Goal: Task Accomplishment & Management: Manage account settings

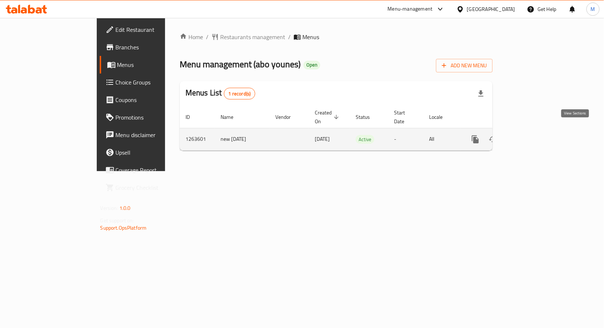
click at [533, 135] on icon "enhanced table" at bounding box center [528, 139] width 9 height 9
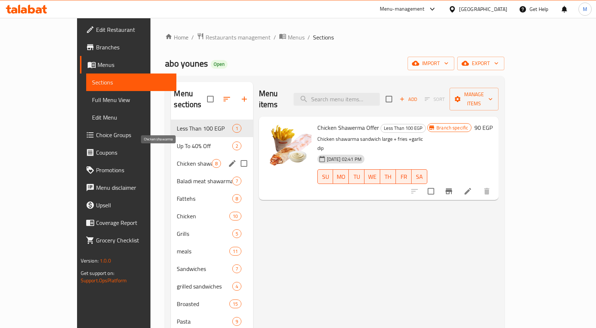
click at [177, 159] on span "Chicken shawarma" at bounding box center [194, 163] width 35 height 9
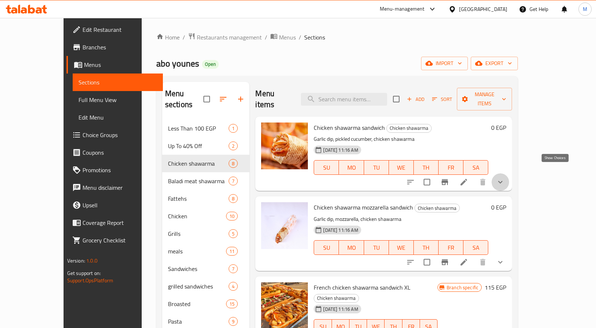
click at [505, 178] on icon "show more" at bounding box center [500, 182] width 9 height 9
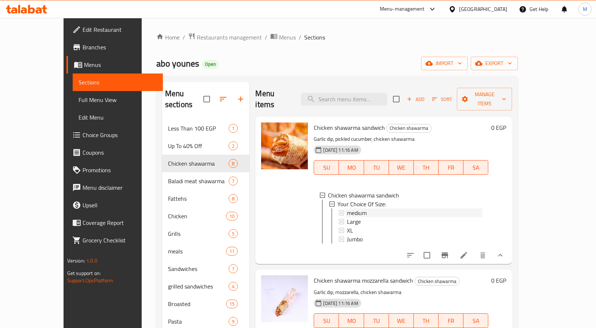
click at [347, 208] on span "medium" at bounding box center [357, 212] width 20 height 9
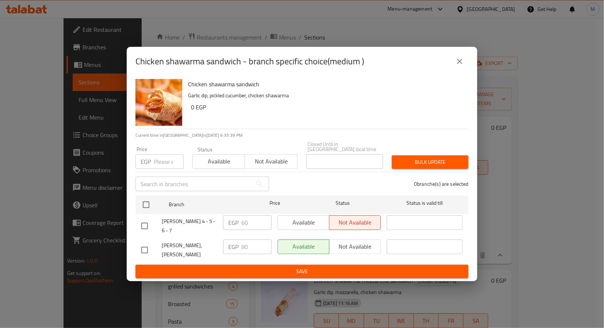
click at [459, 64] on icon "close" at bounding box center [460, 61] width 9 height 9
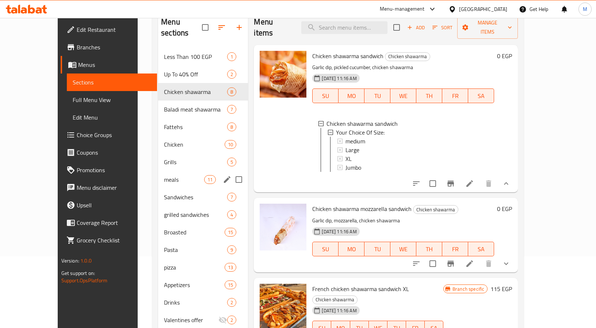
scroll to position [102, 0]
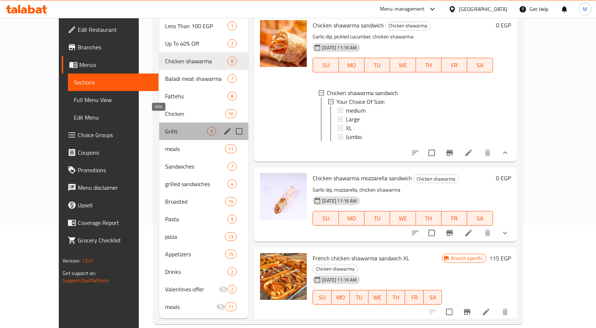
click at [165, 127] on span "Grills" at bounding box center [186, 131] width 42 height 9
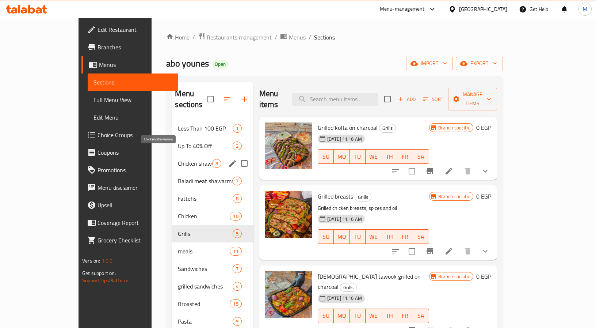
click at [178, 159] on span "Chicken shawarma" at bounding box center [195, 163] width 34 height 9
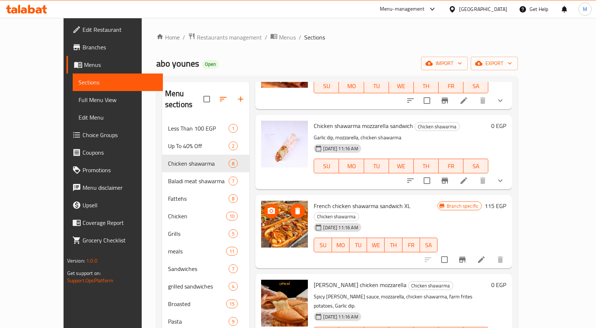
scroll to position [55, 0]
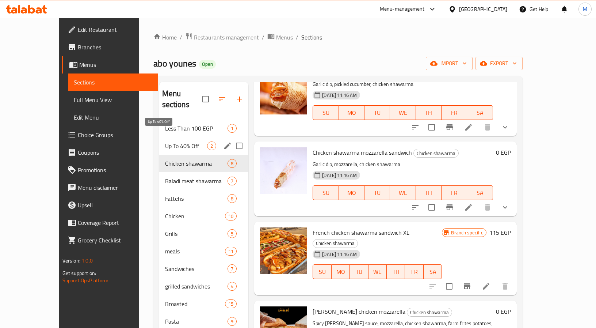
click at [165, 141] on span "Up To 40% Off" at bounding box center [186, 145] width 42 height 9
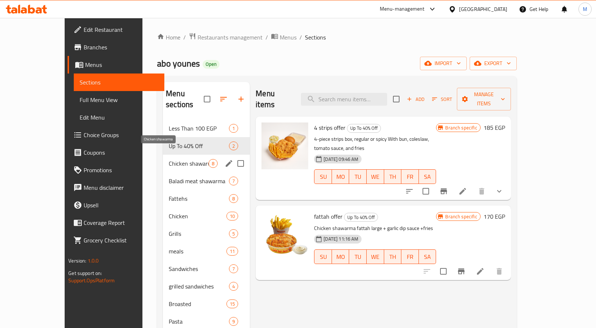
drag, startPoint x: 151, startPoint y: 149, endPoint x: 155, endPoint y: 125, distance: 24.5
click at [169, 159] on span "Chicken shawarma" at bounding box center [189, 163] width 40 height 9
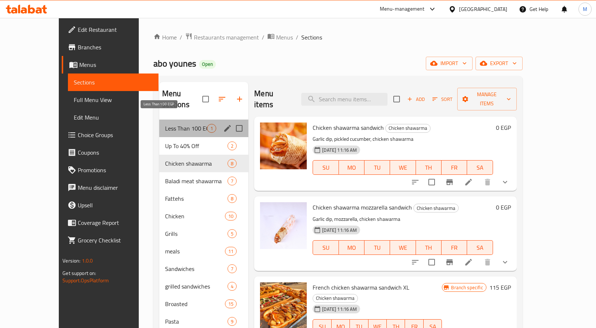
click at [165, 124] on span "Less Than 100 EGP" at bounding box center [186, 128] width 42 height 9
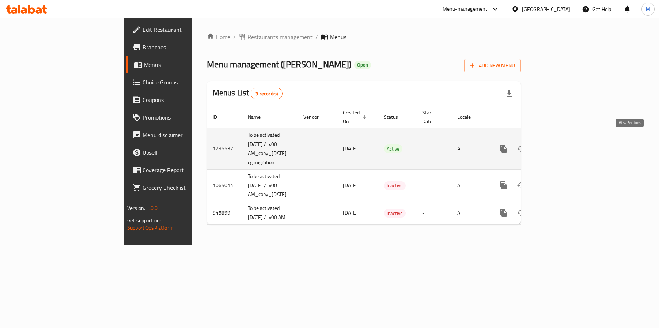
click at [561, 144] on icon "enhanced table" at bounding box center [556, 148] width 9 height 9
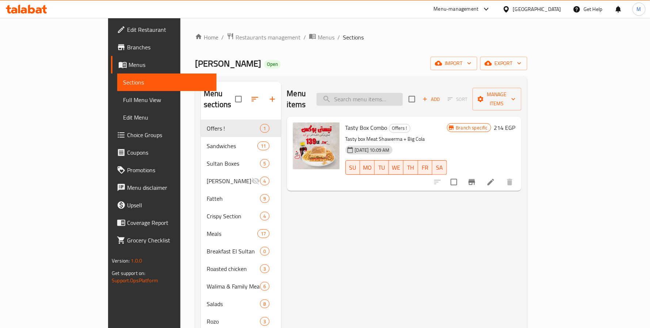
click at [403, 96] on input "search" at bounding box center [360, 99] width 86 height 13
